Goal: Task Accomplishment & Management: Manage account settings

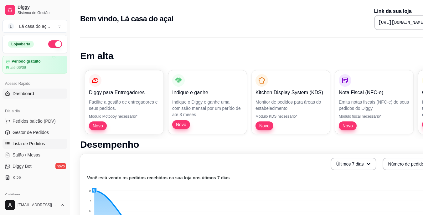
drag, startPoint x: 40, startPoint y: 144, endPoint x: 43, endPoint y: 145, distance: 3.5
click at [40, 145] on span "Lista de Pedidos" at bounding box center [29, 144] width 33 height 6
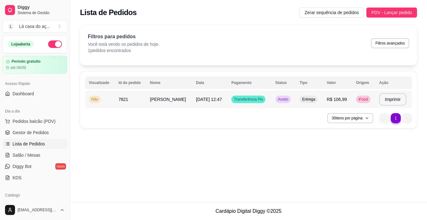
click at [249, 99] on span "Transferência Pix" at bounding box center [249, 99] width 32 height 5
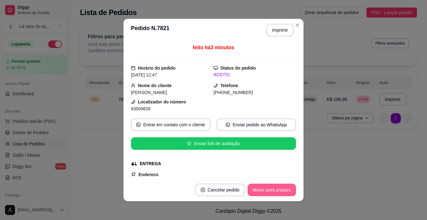
click at [277, 186] on button "Mover para preparo" at bounding box center [272, 189] width 49 height 13
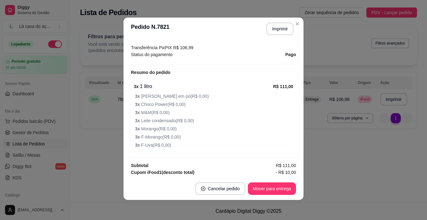
scroll to position [210, 0]
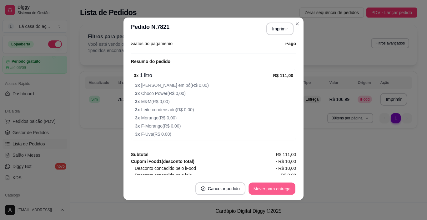
click at [283, 188] on button "Mover para entrega" at bounding box center [272, 188] width 47 height 12
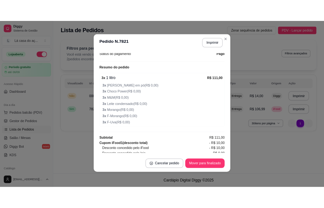
scroll to position [241, 0]
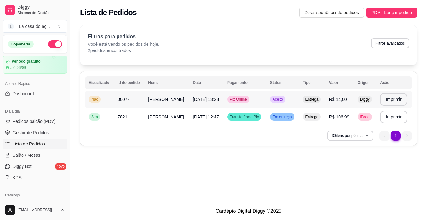
click at [279, 100] on span "Aceito" at bounding box center [278, 99] width 13 height 5
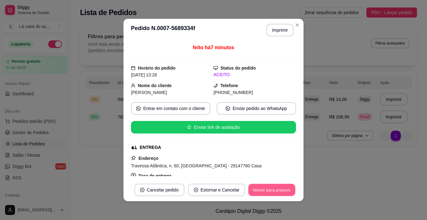
click at [266, 190] on button "Mover para preparo" at bounding box center [271, 190] width 47 height 12
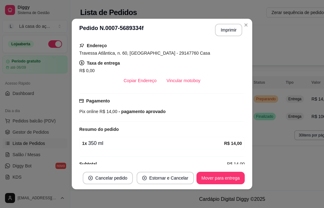
scroll to position [122, 0]
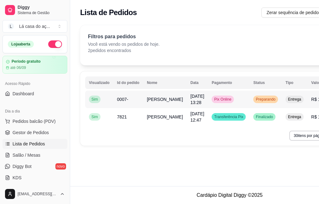
click at [223, 103] on td "Pix Online" at bounding box center [229, 99] width 42 height 18
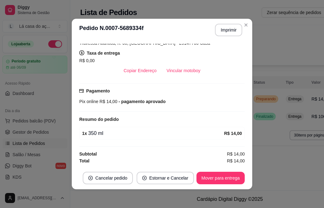
scroll to position [1, 0]
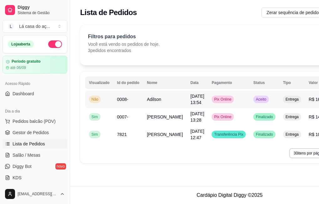
click at [254, 99] on span "Aceito" at bounding box center [260, 99] width 13 height 5
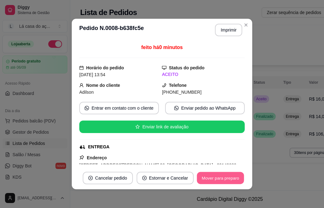
click at [209, 180] on button "Mover para preparo" at bounding box center [220, 178] width 47 height 12
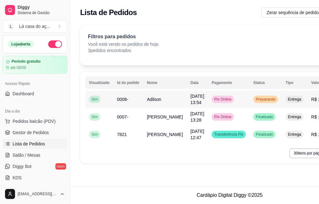
click at [254, 101] on span "Preparando" at bounding box center [265, 99] width 22 height 5
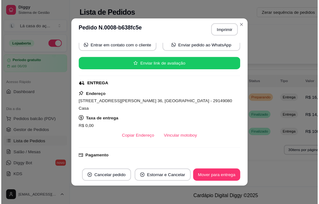
scroll to position [0, 0]
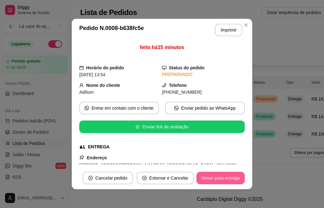
click at [221, 177] on button "Mover para entrega" at bounding box center [220, 178] width 48 height 13
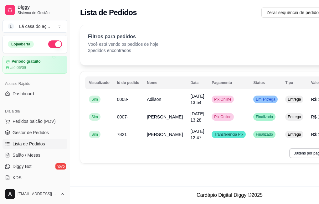
scroll to position [5, 0]
click at [122, 163] on div "**********" at bounding box center [229, 95] width 319 height 149
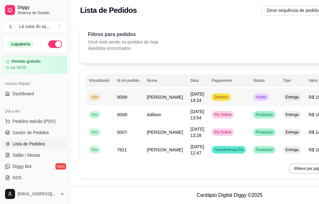
click at [283, 98] on div "Entrega" at bounding box center [292, 97] width 18 height 8
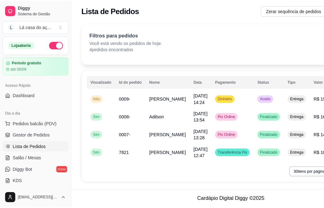
scroll to position [0, 0]
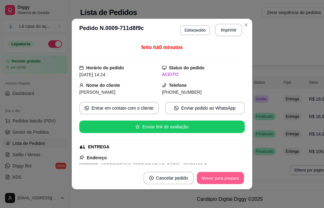
click at [211, 180] on button "Mover para preparo" at bounding box center [220, 178] width 47 height 12
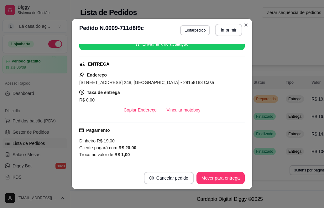
scroll to position [94, 0]
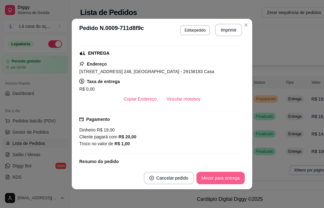
click at [219, 176] on button "Mover para entrega" at bounding box center [220, 178] width 48 height 13
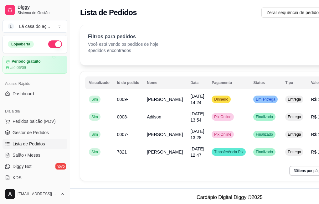
click at [162, 2] on div "Lista de Pedidos Zerar sequência de pedidos PDV - Lançar pedido" at bounding box center [229, 10] width 319 height 21
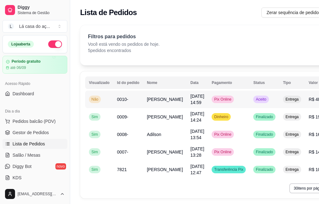
click at [254, 99] on span "Aceito" at bounding box center [260, 99] width 13 height 5
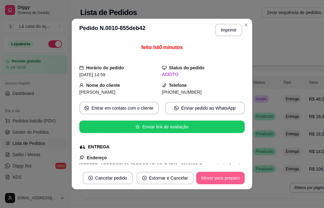
click at [213, 180] on button "Mover para preparo" at bounding box center [220, 178] width 49 height 13
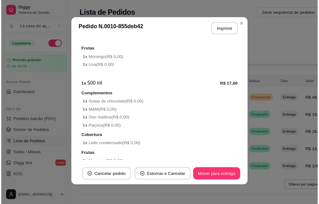
scroll to position [361, 0]
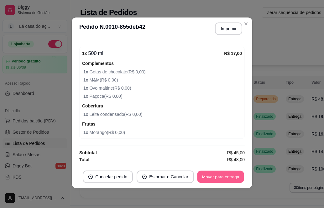
click at [233, 179] on button "Mover para entrega" at bounding box center [220, 177] width 47 height 12
